Goal: Task Accomplishment & Management: Complete application form

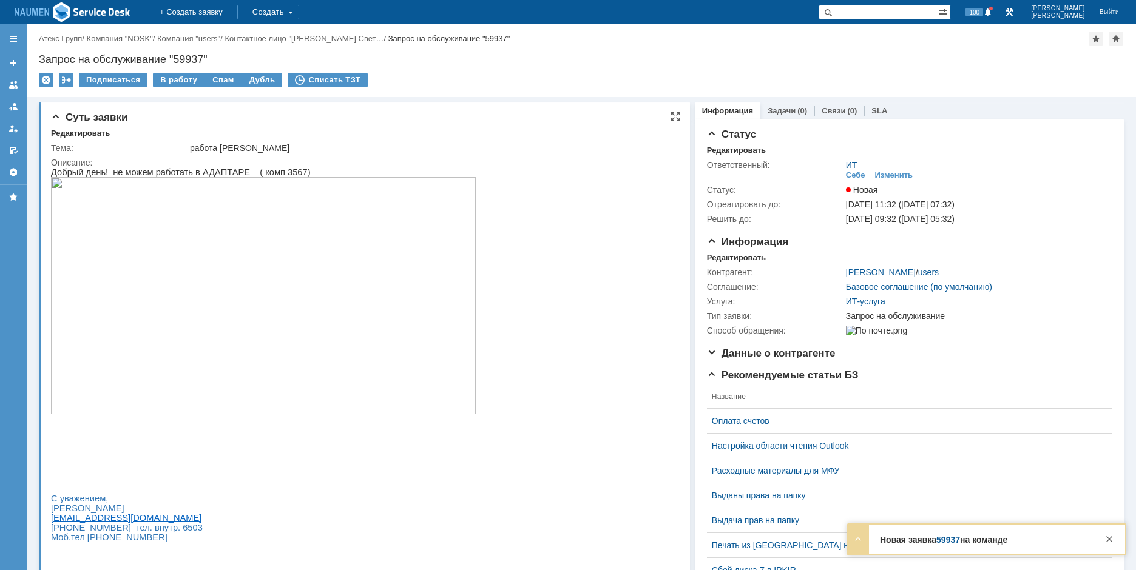
click at [285, 288] on img at bounding box center [263, 295] width 425 height 237
click at [332, 286] on img at bounding box center [263, 295] width 425 height 237
click at [945, 61] on div "Запрос на обслуживание "59937"" at bounding box center [581, 59] width 1085 height 12
click at [308, 292] on img at bounding box center [263, 295] width 425 height 237
click at [742, 149] on div "Редактировать" at bounding box center [736, 151] width 59 height 10
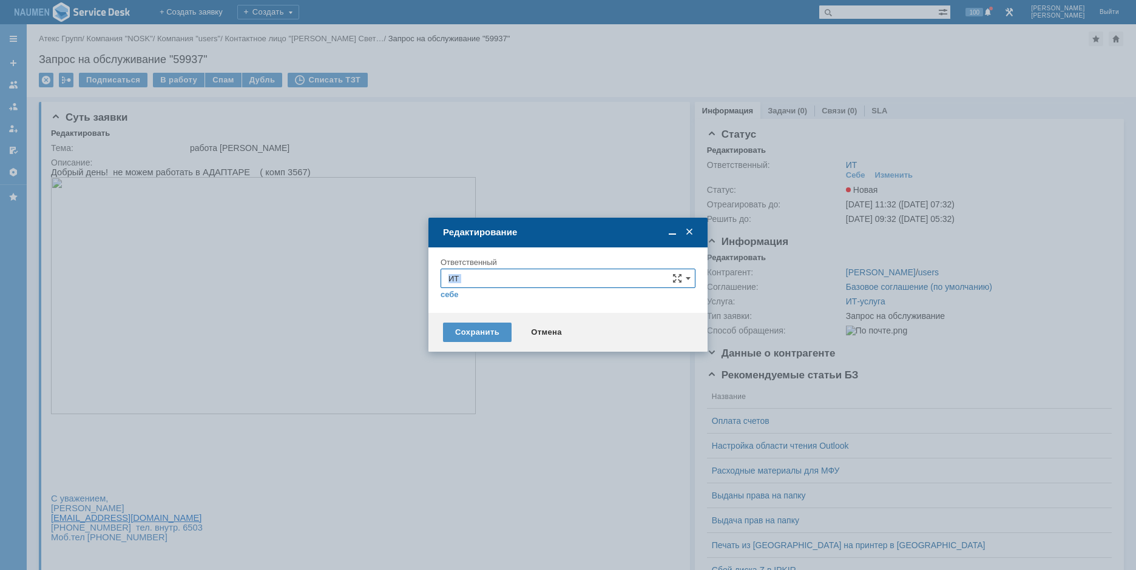
click at [485, 287] on div "ИТ себе своей команде" at bounding box center [568, 284] width 255 height 31
click at [485, 286] on input "ИТ" at bounding box center [568, 278] width 255 height 19
click at [481, 416] on span "АСУ" at bounding box center [567, 421] width 239 height 10
click at [485, 332] on div "Сохранить" at bounding box center [477, 332] width 69 height 19
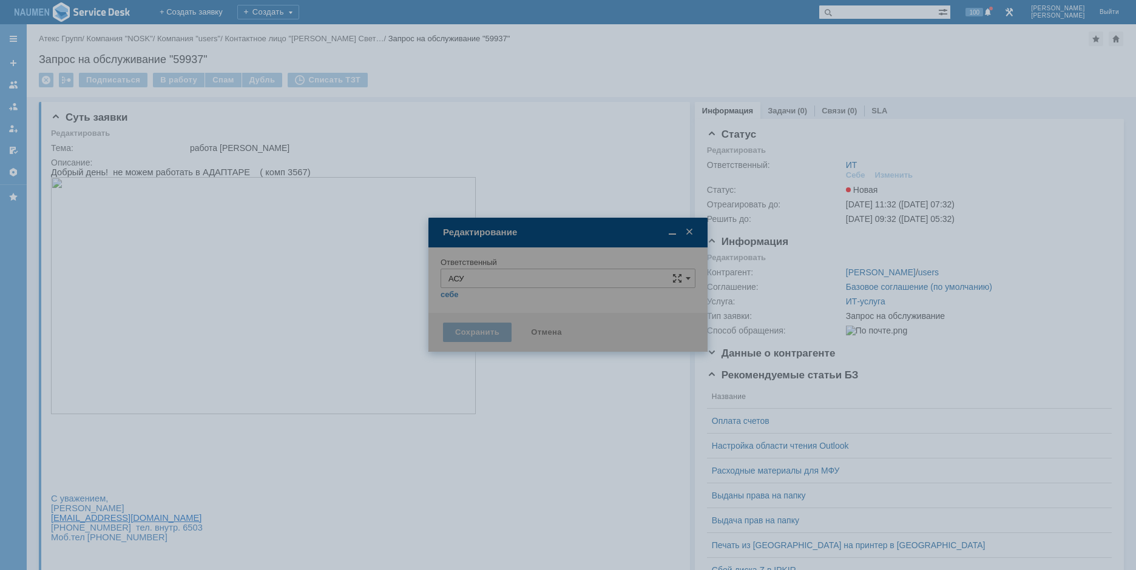
type input "АСУ"
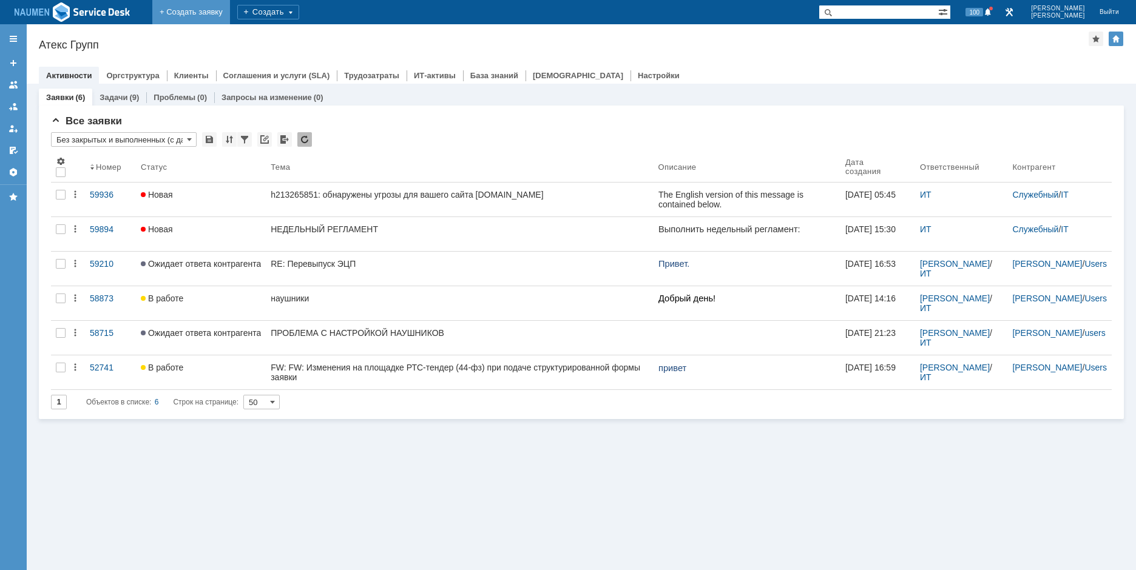
click at [203, 14] on link "+ Создать заявку" at bounding box center [191, 12] width 78 height 24
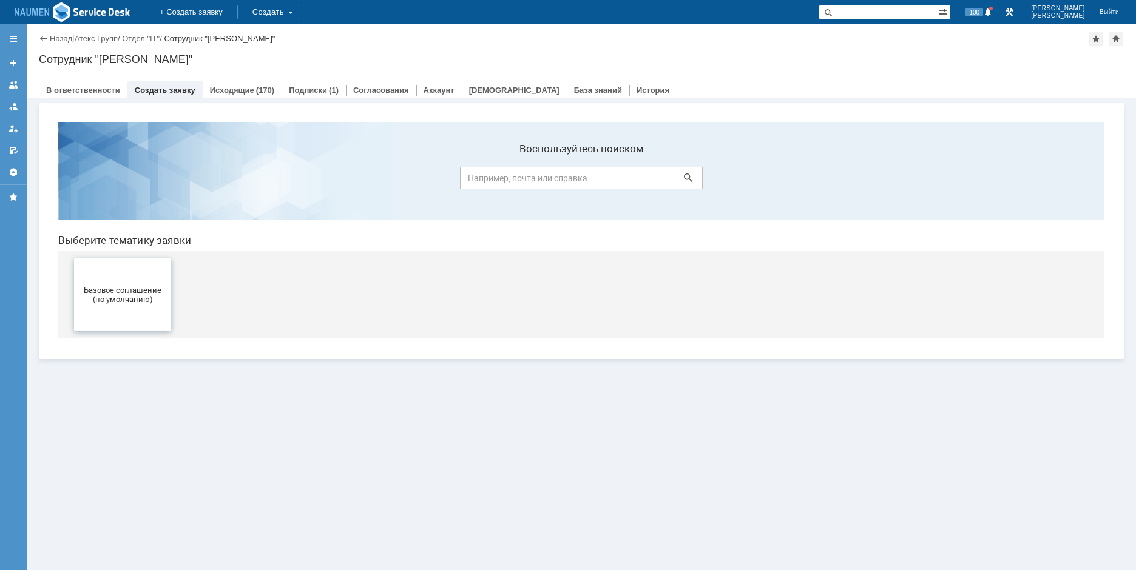
click at [170, 280] on button "Базовое соглашение (по умолчанию)" at bounding box center [122, 294] width 97 height 73
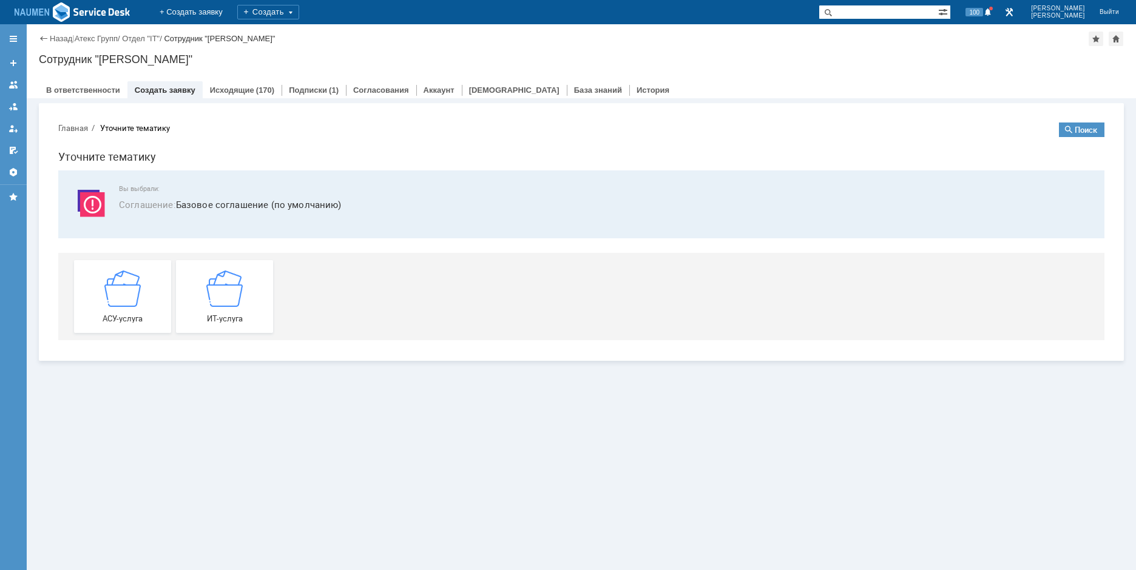
click at [221, 276] on img at bounding box center [224, 288] width 36 height 36
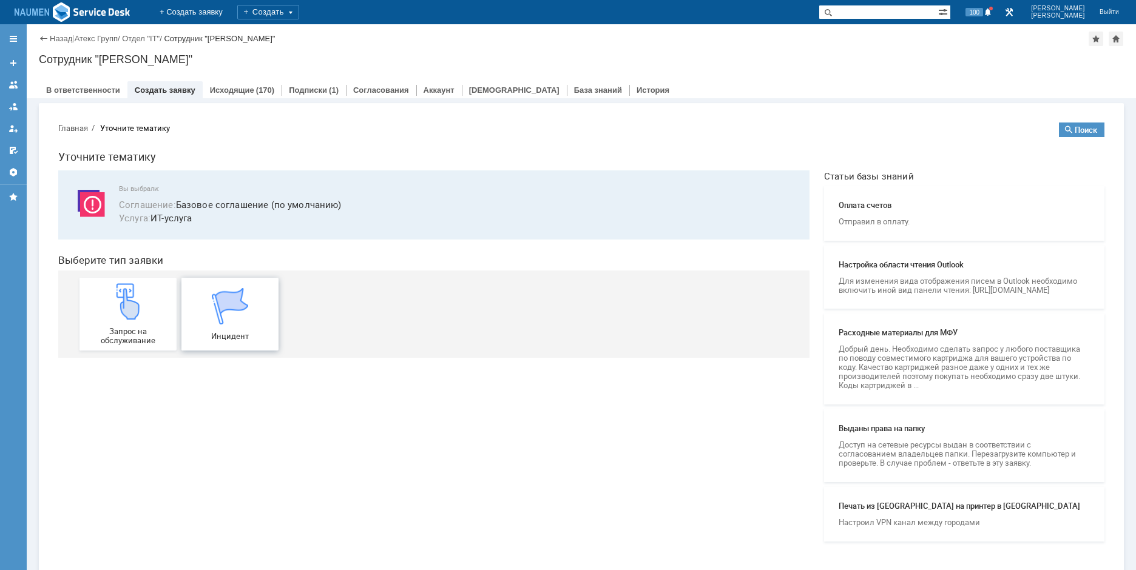
click at [196, 294] on div "Инцидент" at bounding box center [230, 314] width 90 height 53
click at [53, 13] on img at bounding box center [73, 12] width 116 height 22
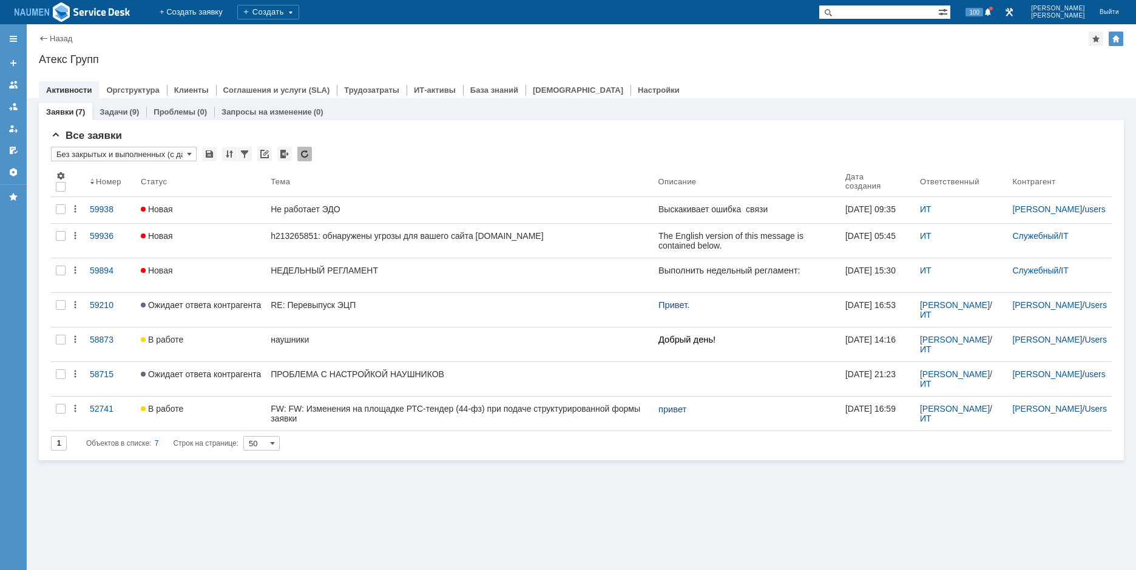
click at [991, 59] on div "Атекс Групп" at bounding box center [581, 59] width 1085 height 12
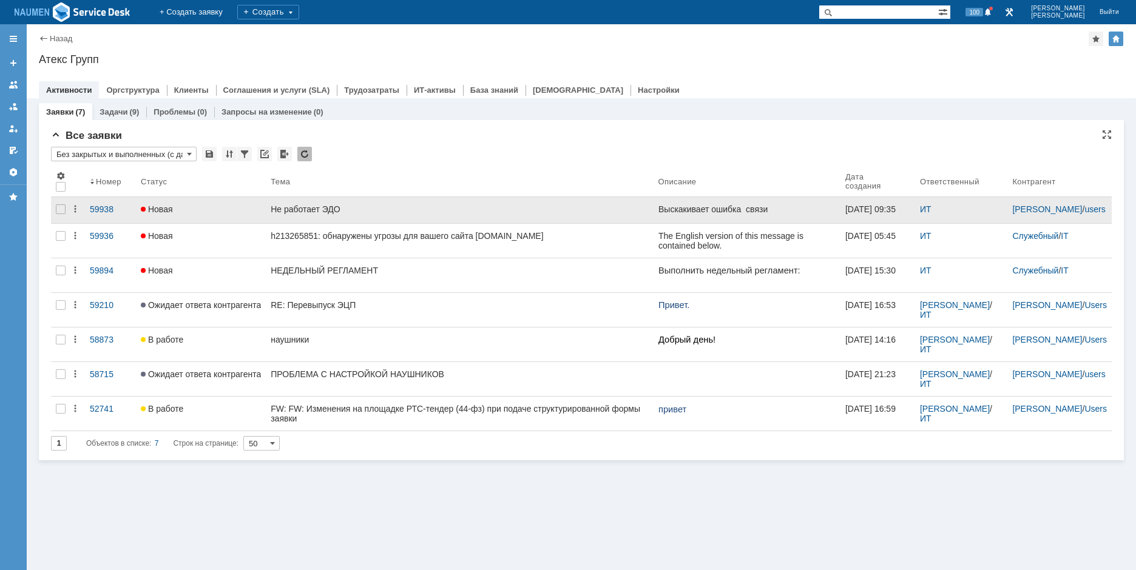
click at [265, 211] on link "Новая" at bounding box center [201, 210] width 130 height 26
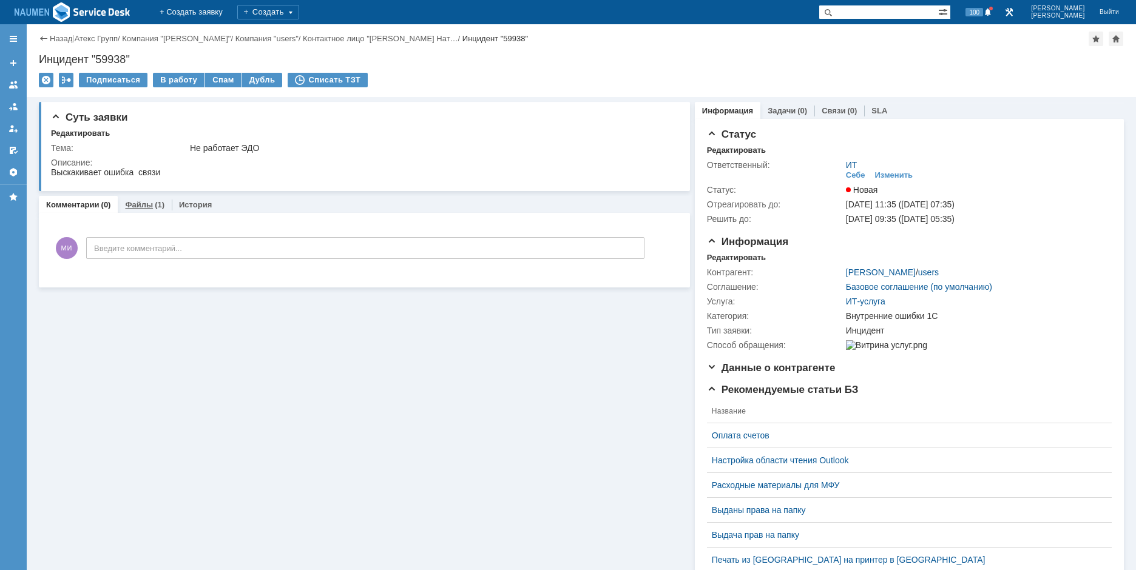
click at [150, 205] on link "Файлы" at bounding box center [139, 204] width 28 height 9
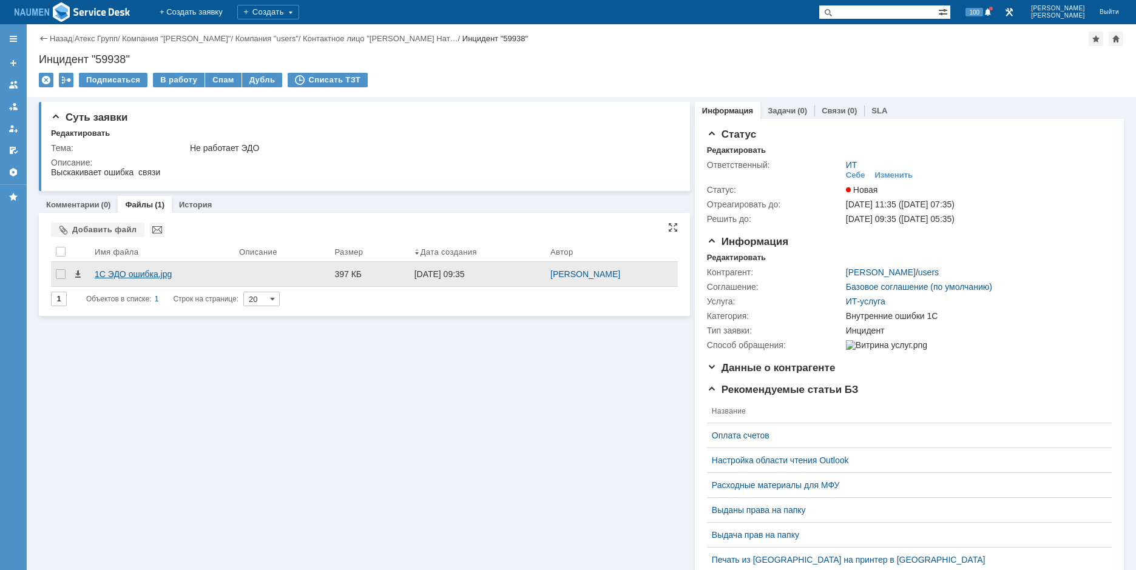
click at [141, 275] on div "1С ЭДО ошибка.jpg" at bounding box center [162, 274] width 135 height 10
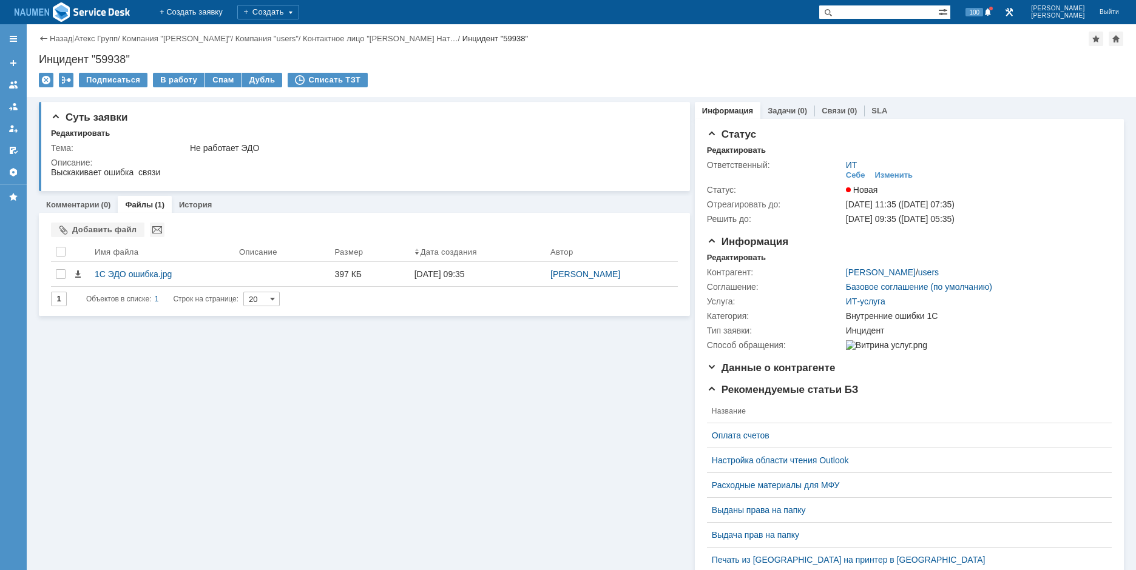
click at [68, 13] on img at bounding box center [73, 12] width 116 height 22
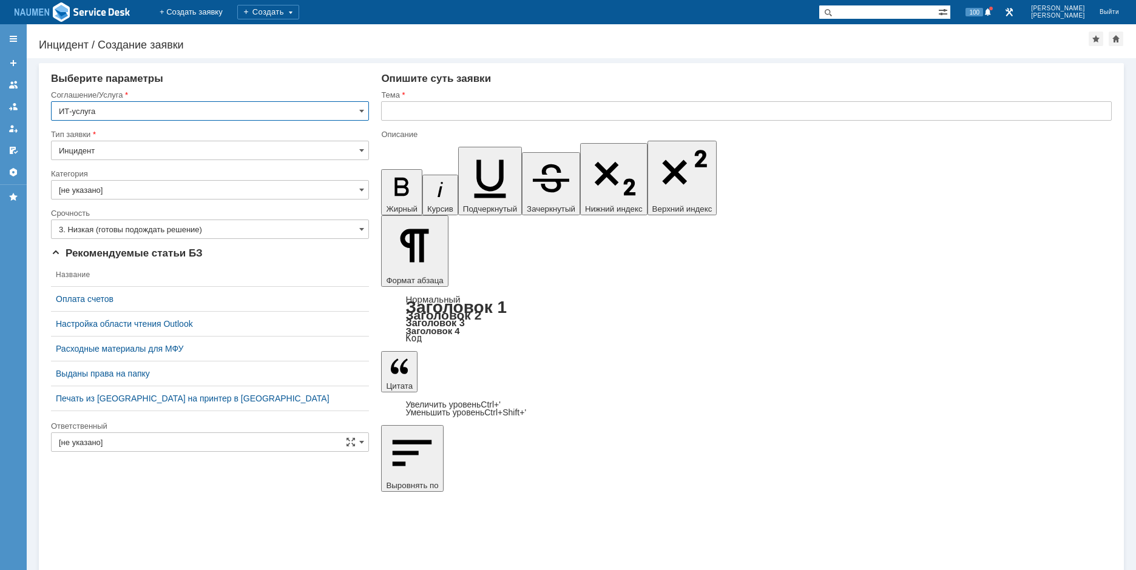
click at [135, 186] on input "[не указано]" at bounding box center [210, 189] width 318 height 19
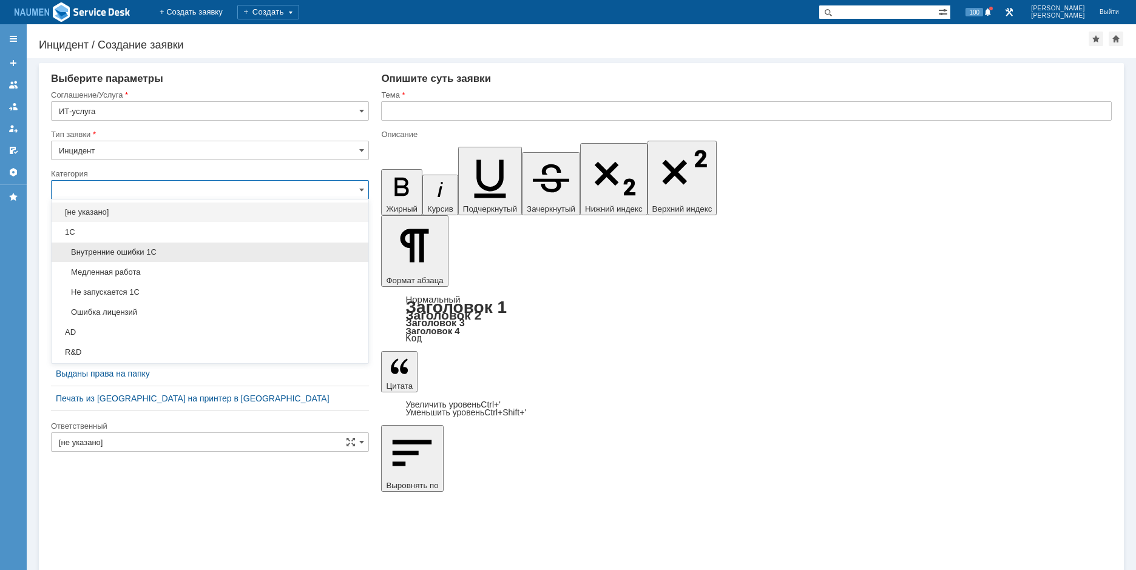
click at [124, 252] on span "Внутренние ошибки 1С" at bounding box center [210, 253] width 302 height 10
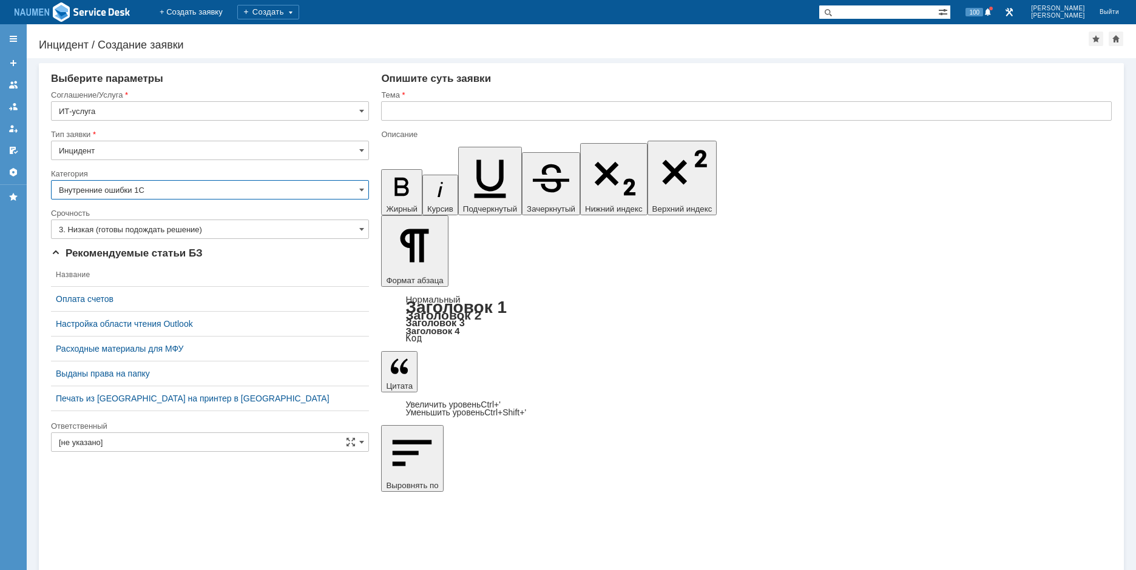
type input "Внутренние ошибки 1С"
click at [437, 112] on input "text" at bounding box center [746, 110] width 731 height 19
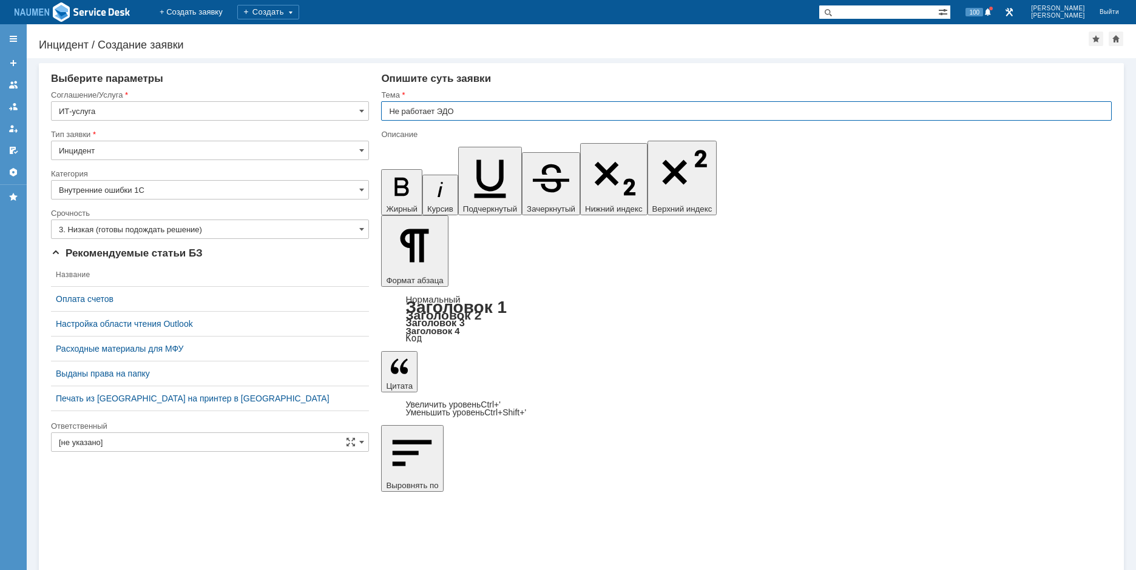
type input "Не работает ЭДО"
click at [204, 438] on input "[не указано]" at bounding box center [210, 442] width 318 height 19
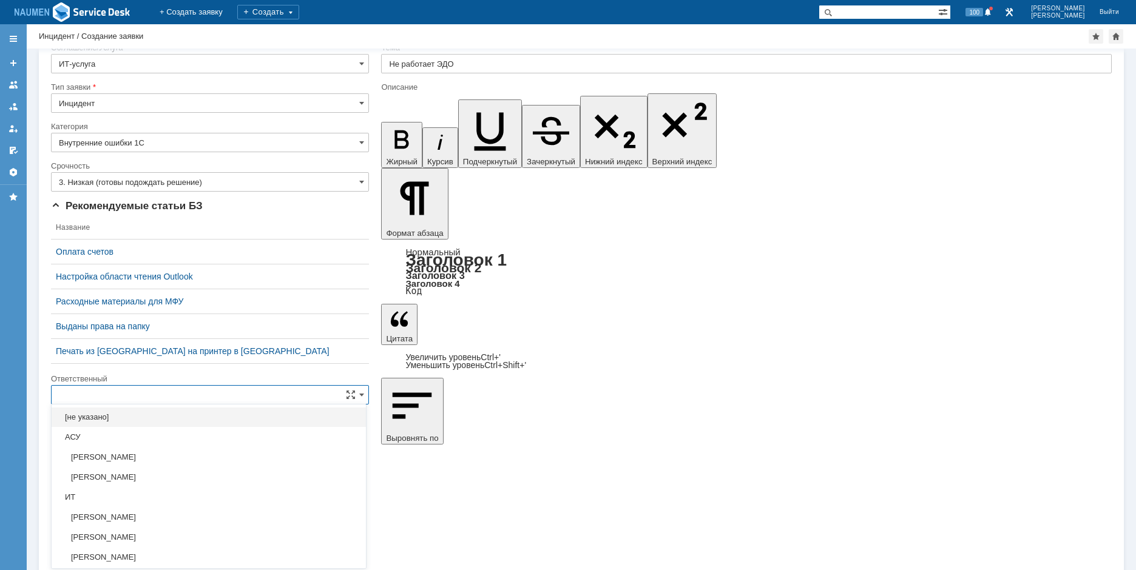
scroll to position [36, 0]
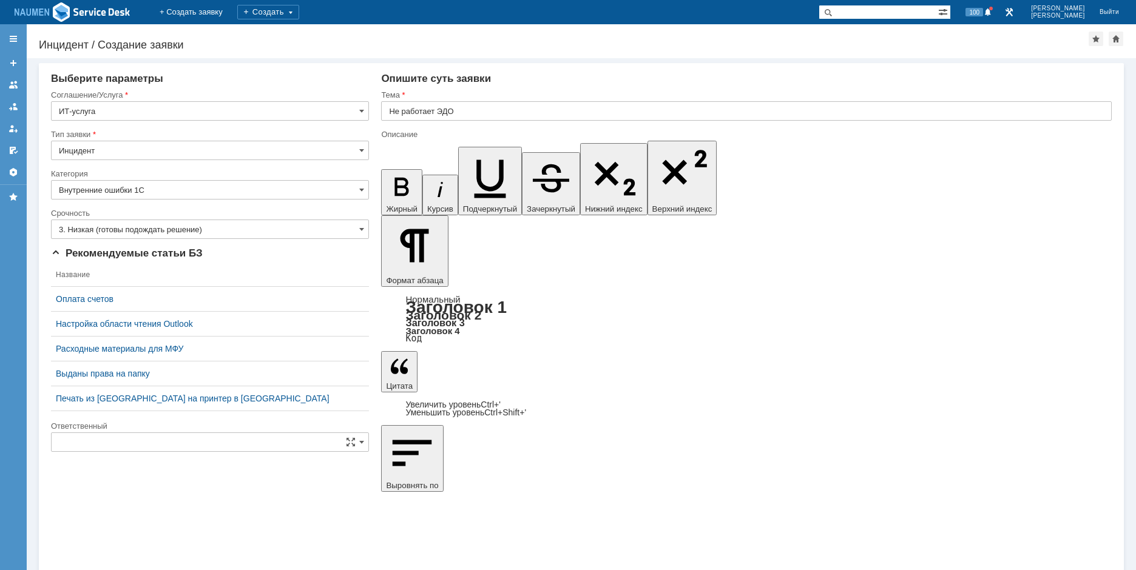
type input "[не указано]"
click at [140, 441] on input "[не указано]" at bounding box center [210, 442] width 318 height 19
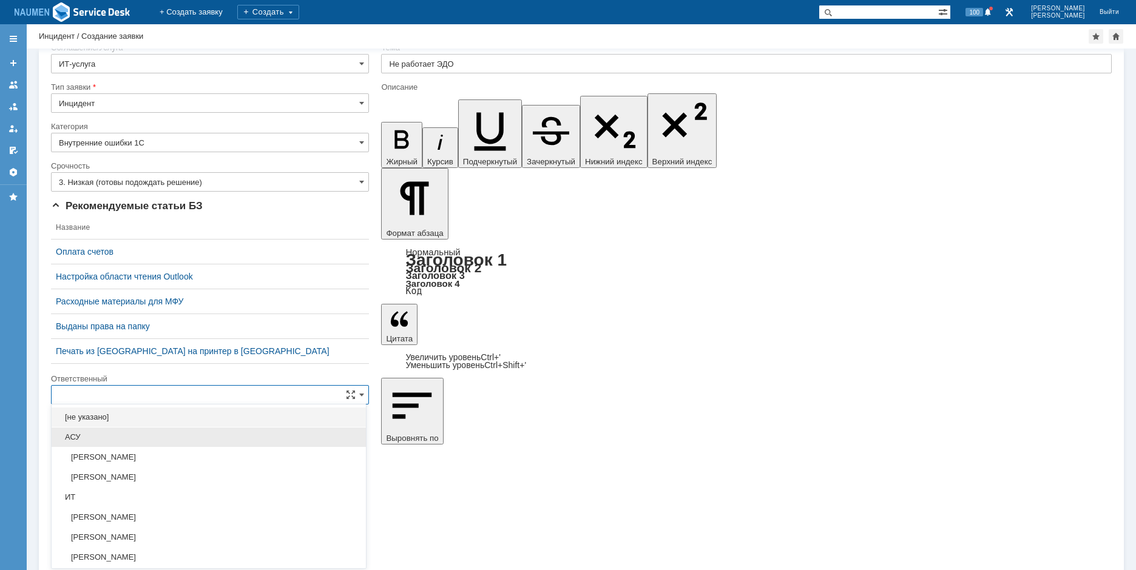
scroll to position [36, 0]
click at [108, 496] on span "ИТ" at bounding box center [209, 499] width 300 height 10
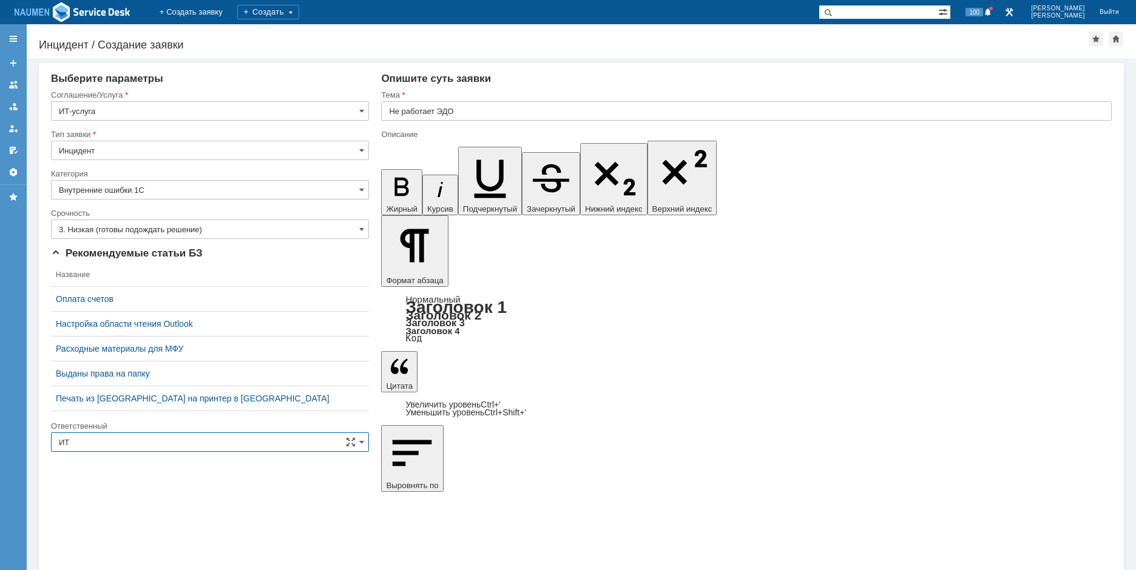
type input "ИТ"
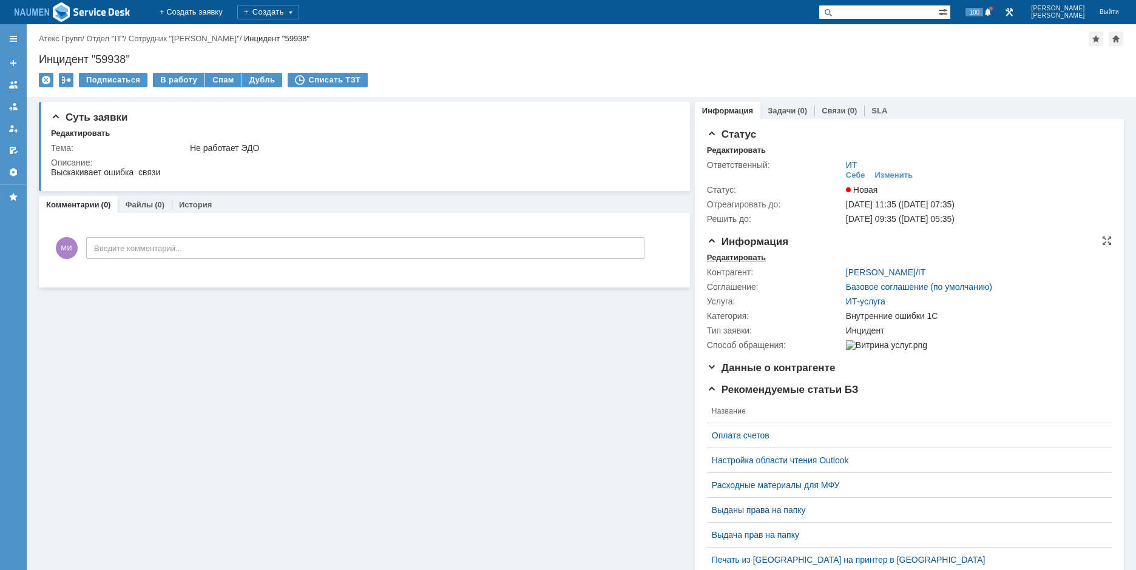
click at [718, 260] on div "Редактировать" at bounding box center [736, 258] width 59 height 10
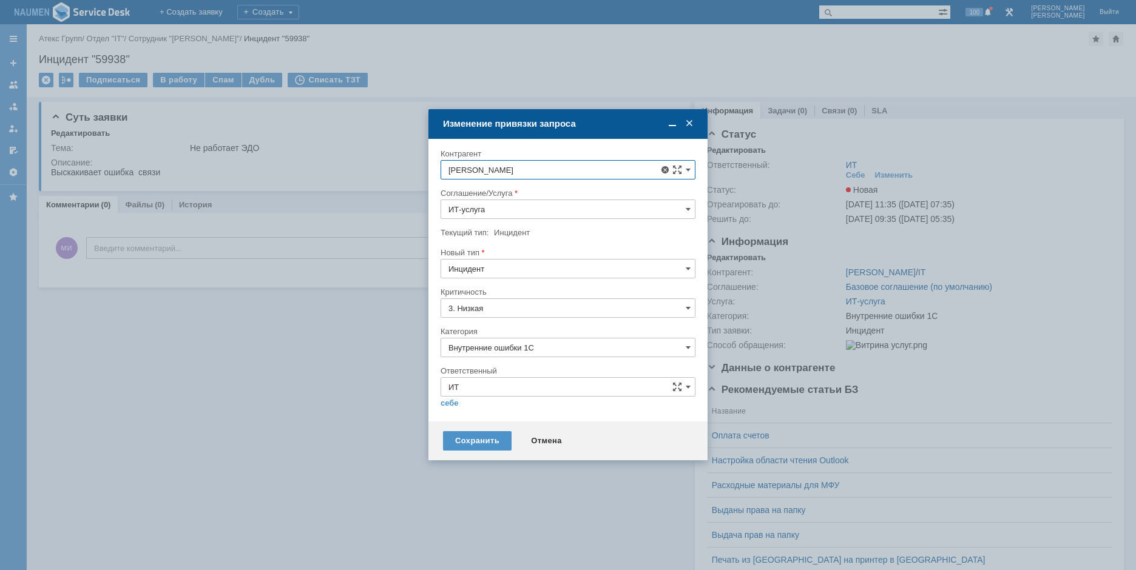
click at [515, 339] on span "Яровицкая Наталья" at bounding box center [524, 340] width 65 height 9
type input "Яровицкая Наталья"
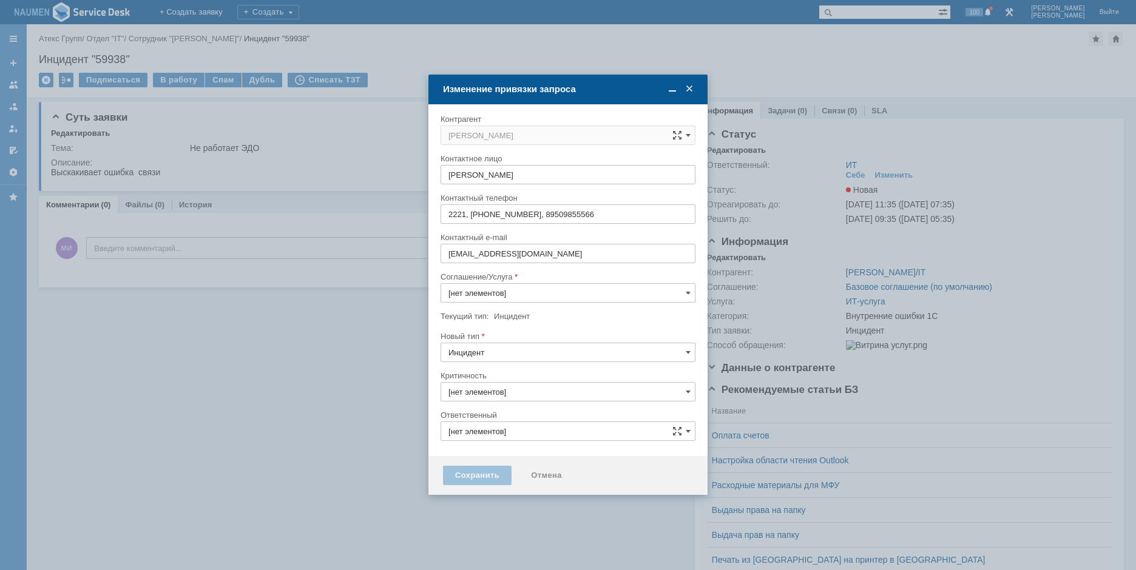
type input "ИТ-услуга"
type input "3. Низкая"
type input "ИТ"
type input "Внутренние ошибки 1С"
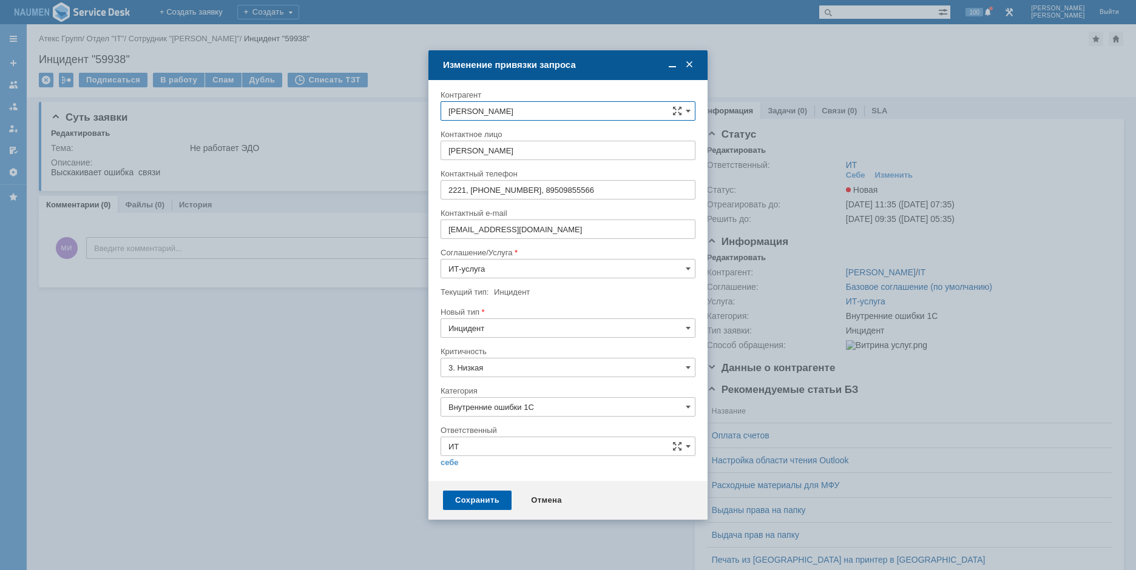
click at [470, 499] on div "Сохранить" at bounding box center [477, 500] width 69 height 19
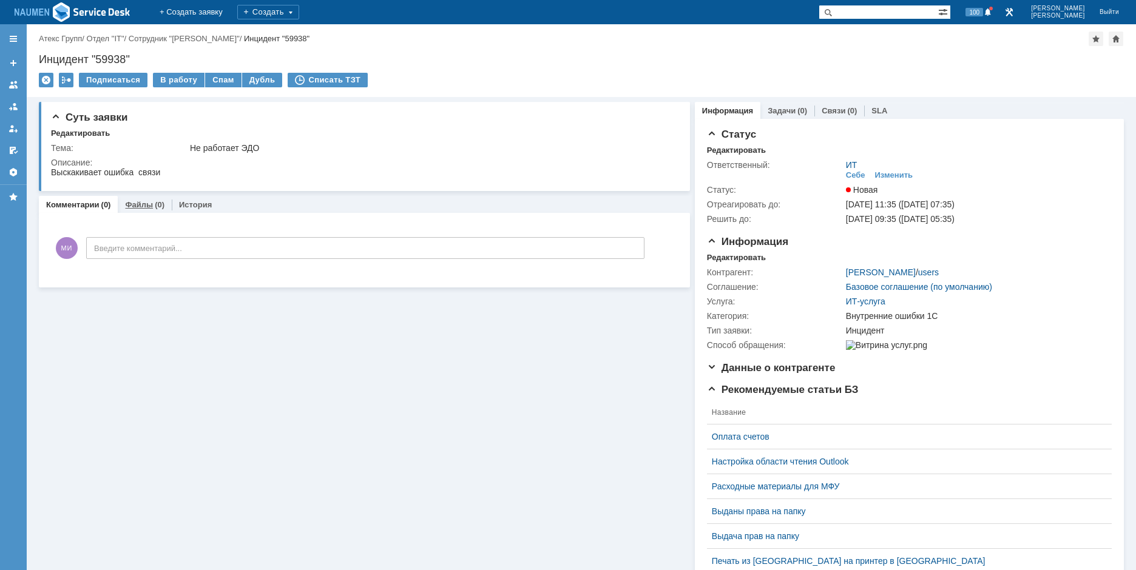
click at [138, 210] on div "Файлы (0)" at bounding box center [145, 205] width 54 height 18
click at [89, 232] on div "Добавить файл" at bounding box center [97, 230] width 93 height 15
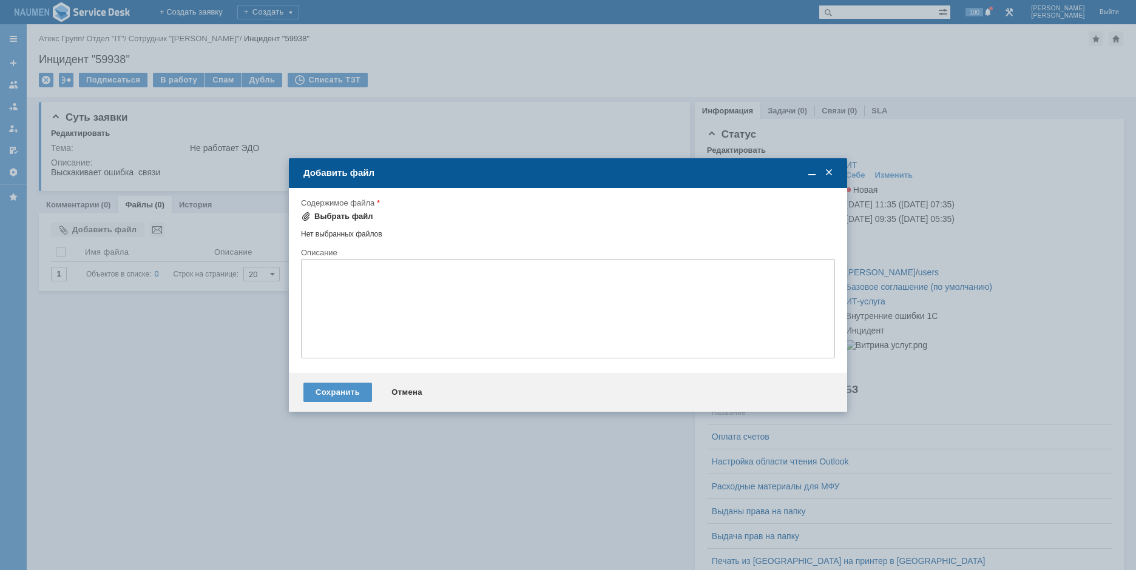
click at [329, 214] on div "Выбрать файл" at bounding box center [343, 217] width 59 height 10
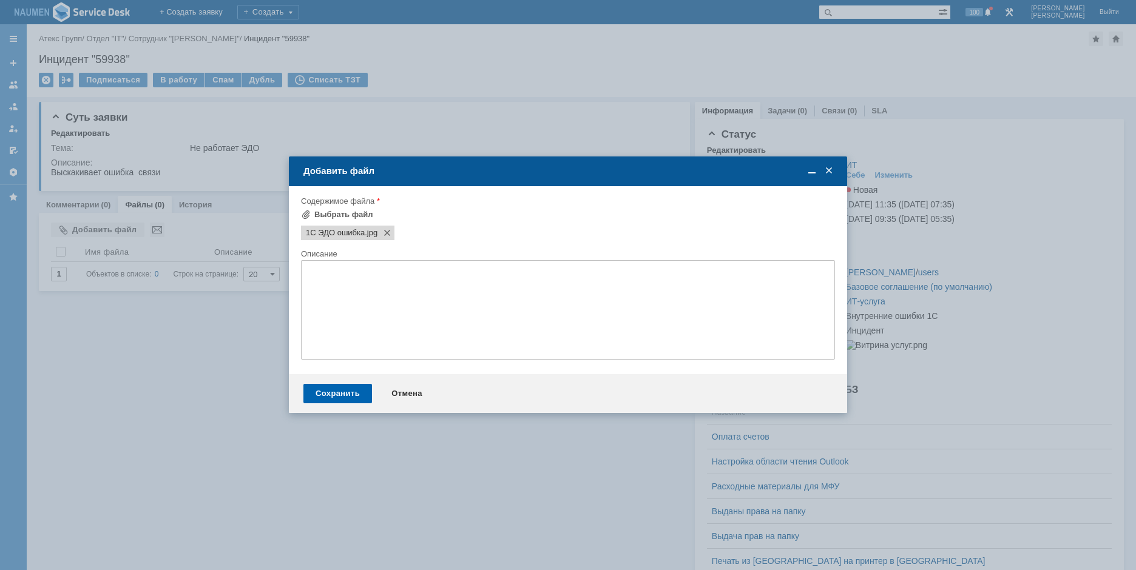
click at [344, 389] on div "Сохранить" at bounding box center [337, 393] width 69 height 19
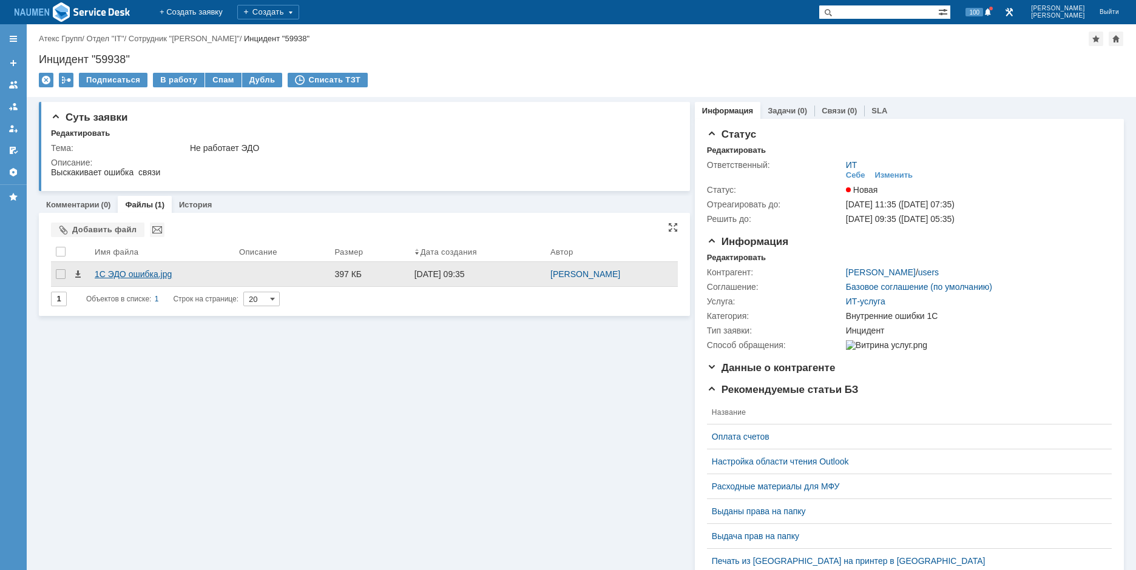
click at [131, 274] on div "1С ЭДО ошибка.jpg" at bounding box center [162, 274] width 135 height 10
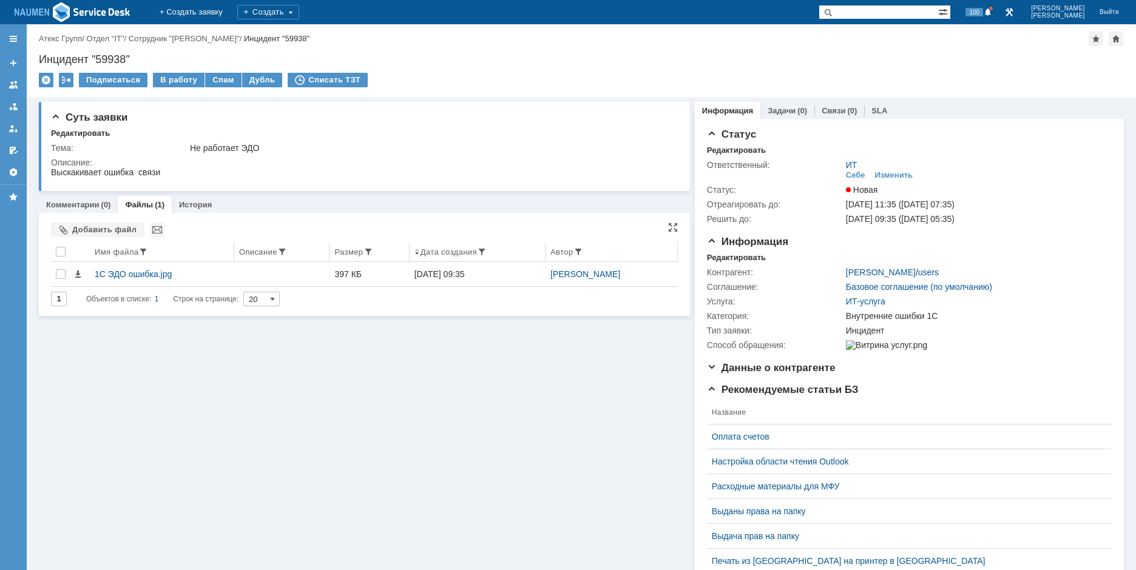
click at [150, 262] on th "Имя файла" at bounding box center [162, 252] width 144 height 20
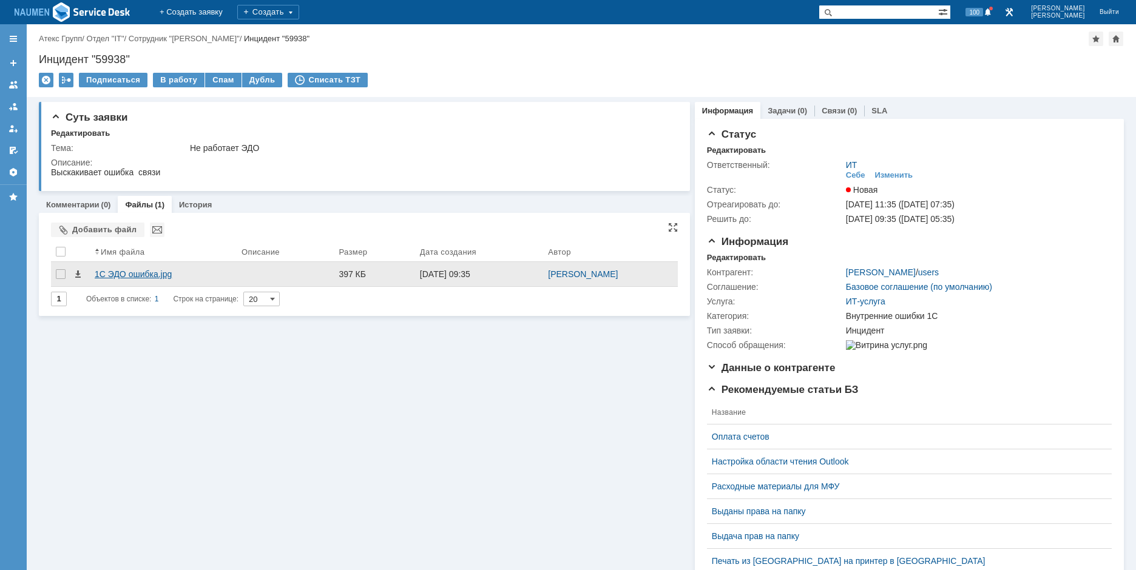
click at [135, 272] on div "1С ЭДО ошибка.jpg" at bounding box center [163, 274] width 137 height 10
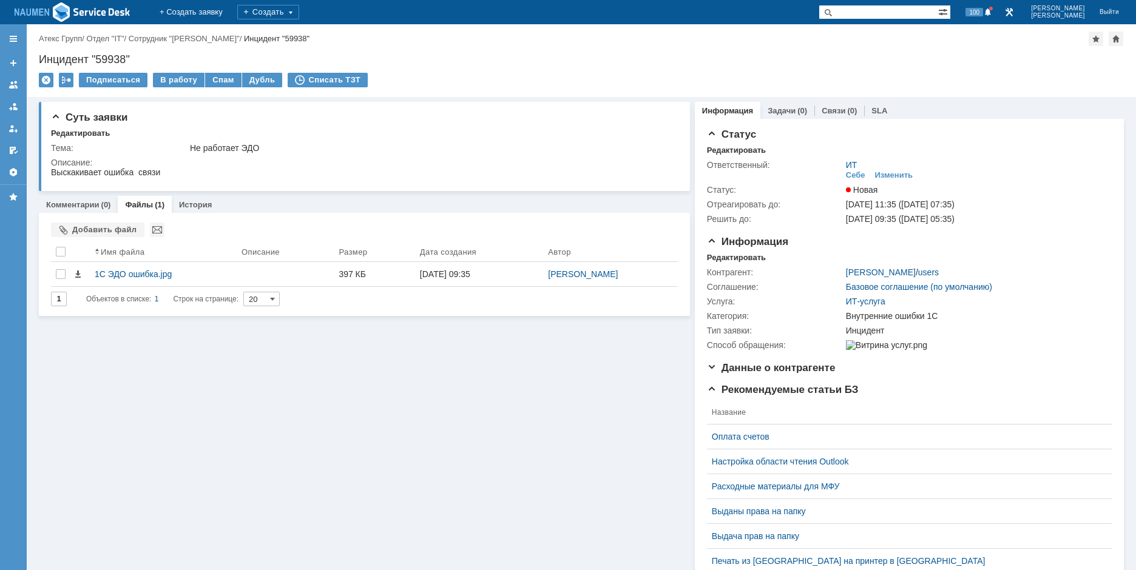
click at [1032, 83] on div "Подписаться В работу Спам Дубль Списать ТЗТ" at bounding box center [581, 85] width 1085 height 25
